Goal: Information Seeking & Learning: Learn about a topic

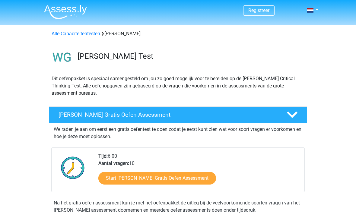
click at [198, 175] on link "Start Watson Glaser Gratis Oefen Assessment" at bounding box center [157, 178] width 118 height 13
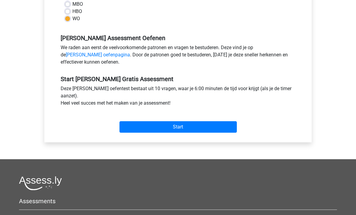
scroll to position [158, 0]
click at [219, 125] on input "Start" at bounding box center [177, 126] width 117 height 11
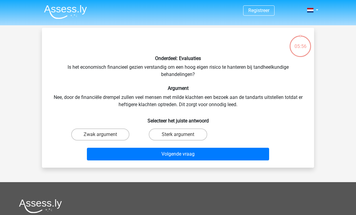
click at [109, 140] on label "Zwak argument" at bounding box center [100, 134] width 58 height 12
click at [104, 138] on input "Zwak argument" at bounding box center [102, 136] width 4 height 4
radio input "true"
click at [152, 156] on button "Volgende vraag" at bounding box center [178, 154] width 182 height 13
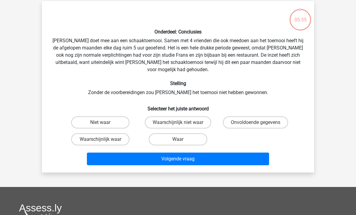
scroll to position [28, 0]
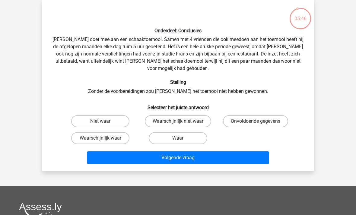
click at [204, 104] on div "Onderdeel: Conclusies Pablo doet mee aan een schaaktoernooi. Samen met 4 vriend…" at bounding box center [177, 86] width 267 height 162
click at [121, 136] on label "Waarschijnlijk waar" at bounding box center [100, 138] width 58 height 12
click at [104, 138] on input "Waarschijnlijk waar" at bounding box center [102, 140] width 4 height 4
radio input "true"
click at [185, 161] on div "Onderdeel: Conclusies Pablo doet mee aan een schaaktoernooi. Samen met 4 vriend…" at bounding box center [178, 85] width 272 height 171
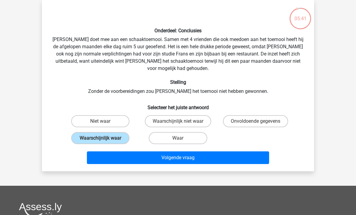
click at [192, 154] on button "Volgende vraag" at bounding box center [178, 157] width 182 height 13
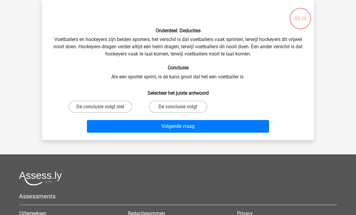
click at [122, 107] on label "De conclusie volgt niet" at bounding box center [100, 107] width 64 height 12
click at [104, 107] on input "De conclusie volgt niet" at bounding box center [102, 109] width 4 height 4
radio input "true"
click at [124, 123] on button "Volgende vraag" at bounding box center [178, 126] width 182 height 13
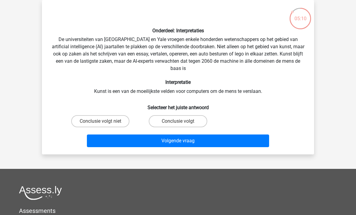
click at [196, 122] on label "Conclusie volgt" at bounding box center [178, 121] width 58 height 12
click at [182, 122] on input "Conclusie volgt" at bounding box center [180, 123] width 4 height 4
radio input "true"
click at [190, 142] on button "Volgende vraag" at bounding box center [178, 140] width 182 height 13
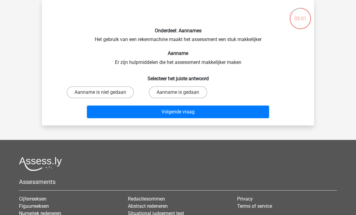
click at [187, 96] on label "Aanname is gedaan" at bounding box center [178, 92] width 58 height 12
click at [182, 96] on input "Aanname is gedaan" at bounding box center [180, 94] width 4 height 4
radio input "true"
click at [177, 113] on button "Volgende vraag" at bounding box center [178, 111] width 182 height 13
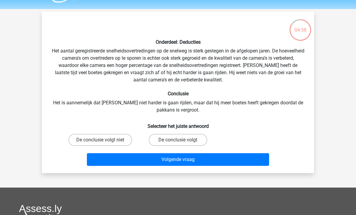
scroll to position [16, 0]
click at [120, 131] on div "Onderdeel: Deducties Het aantal geregistreerde snelheidsovertredingen op de sne…" at bounding box center [177, 92] width 267 height 152
click at [124, 134] on label "De conclusie volgt niet" at bounding box center [100, 140] width 64 height 12
click at [104, 140] on input "De conclusie volgt niet" at bounding box center [102, 142] width 4 height 4
radio input "true"
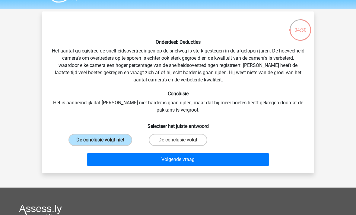
click at [165, 164] on button "Volgende vraag" at bounding box center [178, 159] width 182 height 13
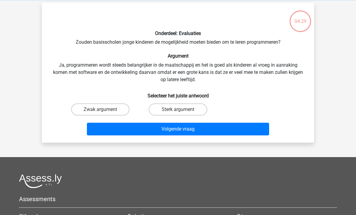
scroll to position [28, 0]
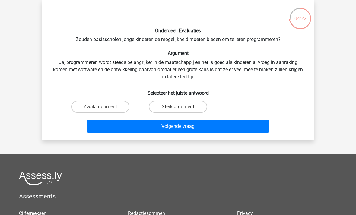
click at [194, 110] on label "Sterk argument" at bounding box center [178, 107] width 58 height 12
click at [182, 110] on input "Sterk argument" at bounding box center [180, 109] width 4 height 4
radio input "true"
click at [208, 125] on button "Volgende vraag" at bounding box center [178, 126] width 182 height 13
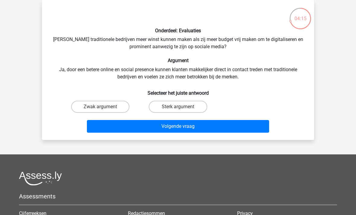
click at [102, 106] on label "Zwak argument" at bounding box center [100, 107] width 58 height 12
click at [102, 107] on input "Zwak argument" at bounding box center [102, 109] width 4 height 4
radio input "true"
click at [146, 128] on button "Volgende vraag" at bounding box center [178, 126] width 182 height 13
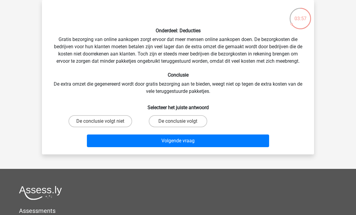
click at [122, 120] on label "De conclusie volgt niet" at bounding box center [100, 121] width 64 height 12
click at [104, 121] on input "De conclusie volgt niet" at bounding box center [102, 123] width 4 height 4
radio input "true"
click at [174, 139] on button "Volgende vraag" at bounding box center [178, 140] width 182 height 13
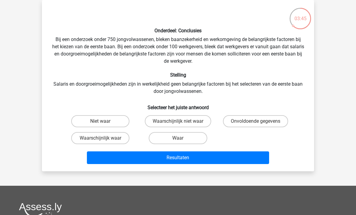
click at [287, 132] on div "Niet waar Waarschijnlijk niet waar Onvoldoende gegevens Waarschijnlijk waar Waar" at bounding box center [177, 130] width 233 height 34
click at [284, 126] on label "Onvoldoende gegevens" at bounding box center [255, 121] width 65 height 12
click at [259, 125] on input "Onvoldoende gegevens" at bounding box center [257, 123] width 4 height 4
radio input "true"
click at [258, 163] on button "Resultaten" at bounding box center [178, 157] width 182 height 13
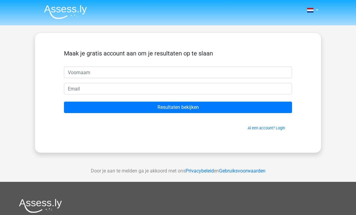
click at [283, 63] on div "Maak je gratis account aan om je resultaten op te slaan" at bounding box center [178, 58] width 228 height 17
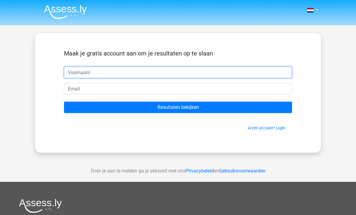
click at [265, 70] on input "text" at bounding box center [178, 72] width 228 height 11
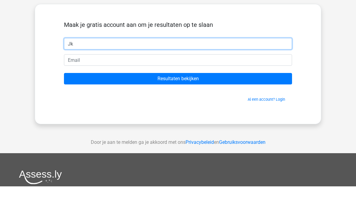
type input "Jk"
type input "bjkkjb"
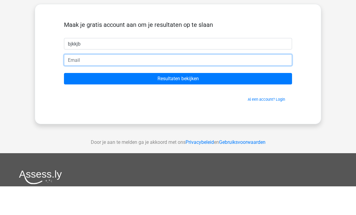
click at [202, 83] on input "email" at bounding box center [178, 88] width 228 height 11
type input "[EMAIL_ADDRESS][DOMAIN_NAME]"
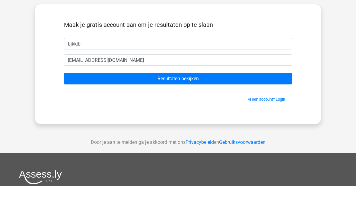
click at [252, 102] on input "Resultaten bekijken" at bounding box center [178, 107] width 228 height 11
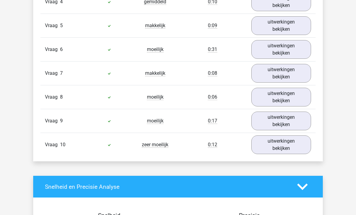
scroll to position [601, 0]
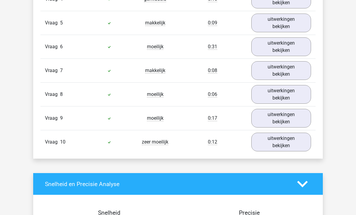
click at [289, 145] on link "uitwerkingen bekijken" at bounding box center [281, 142] width 60 height 19
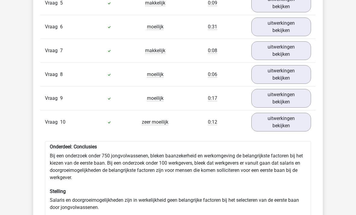
click at [296, 105] on link "uitwerkingen bekijken" at bounding box center [281, 98] width 60 height 19
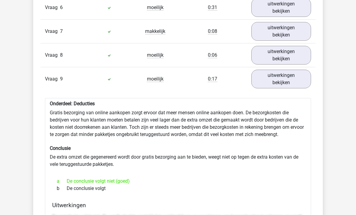
scroll to position [589, 0]
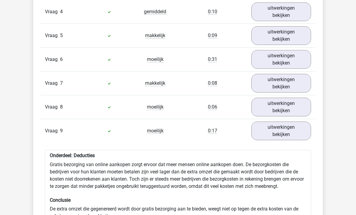
click at [300, 107] on link "uitwerkingen bekijken" at bounding box center [281, 107] width 60 height 19
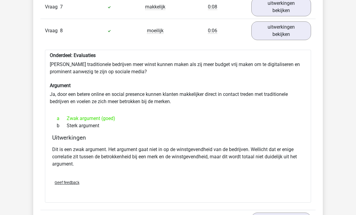
scroll to position [661, 0]
